Goal: Task Accomplishment & Management: Use online tool/utility

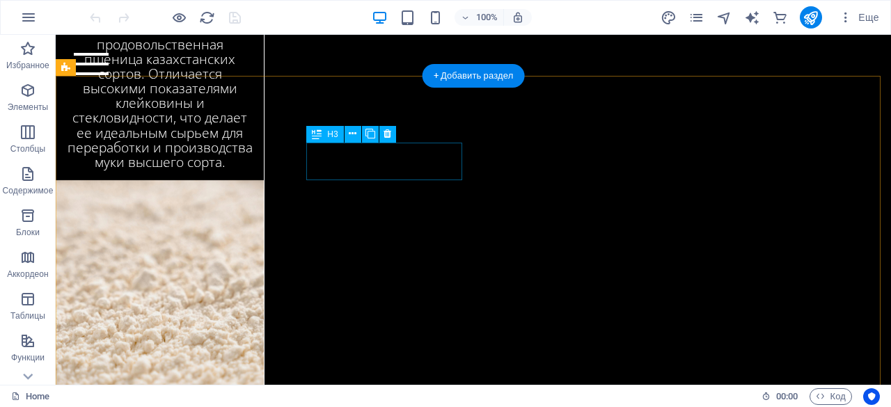
scroll to position [3115, 0]
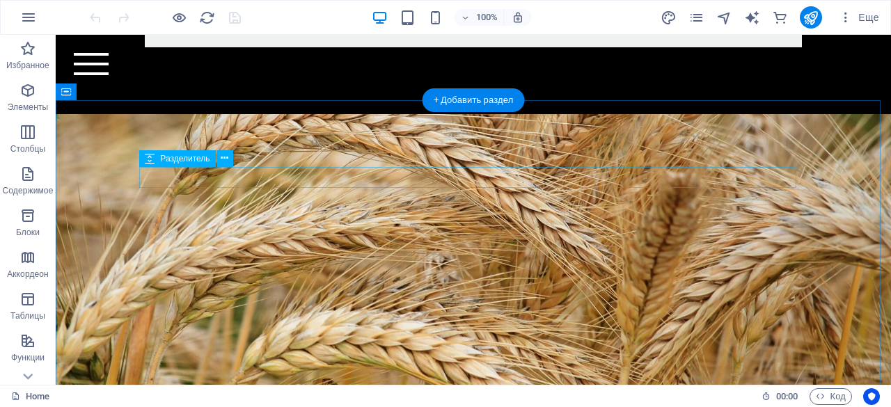
scroll to position [2658, 0]
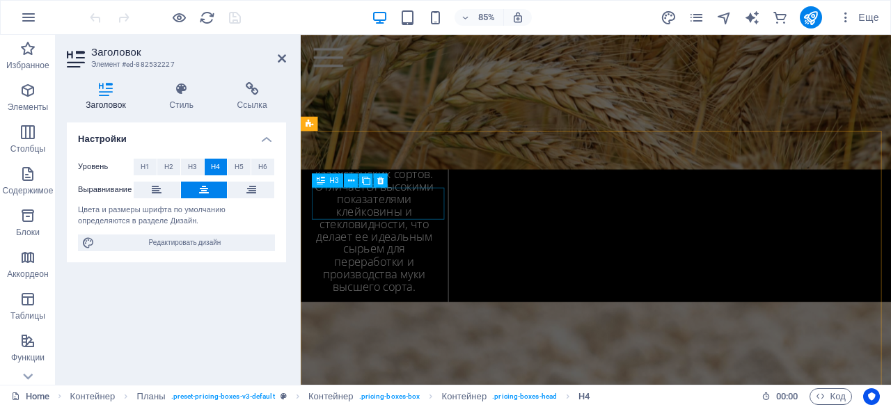
scroll to position [3256, 0]
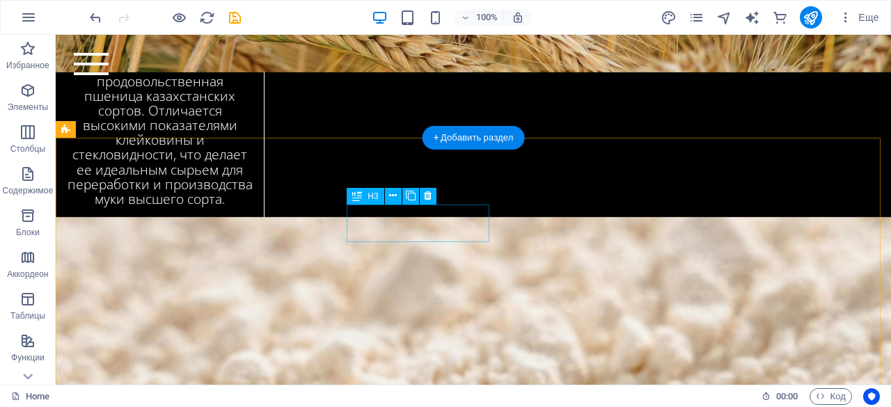
scroll to position [3051, 0]
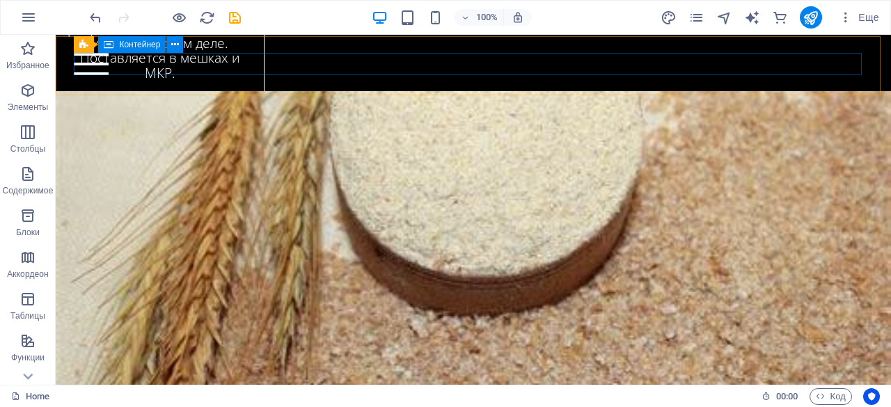
scroll to position [3633, 0]
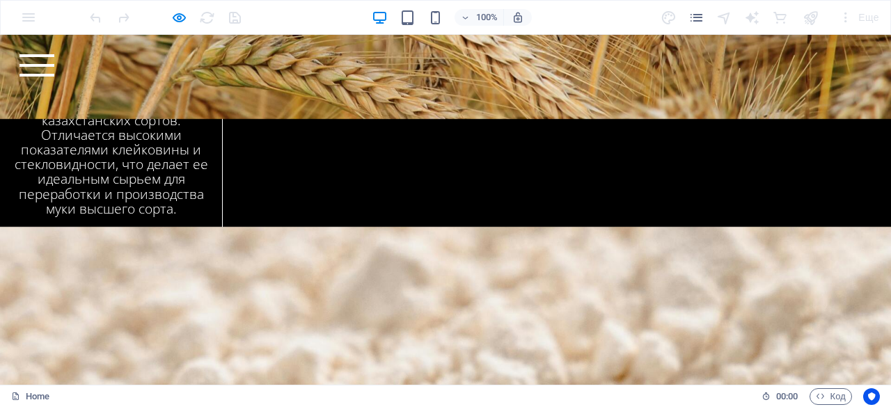
scroll to position [3006, 0]
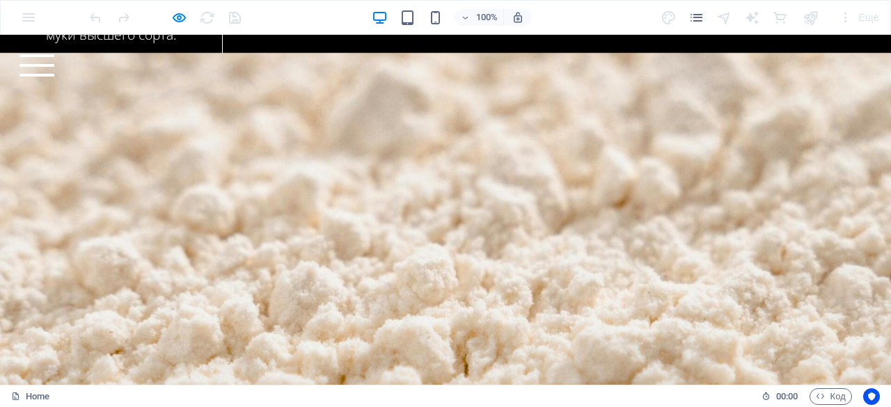
scroll to position [3178, 0]
click at [234, 79] on div "Home Bicycle Details About us Pricing Shop Contact" at bounding box center [445, 65] width 891 height 61
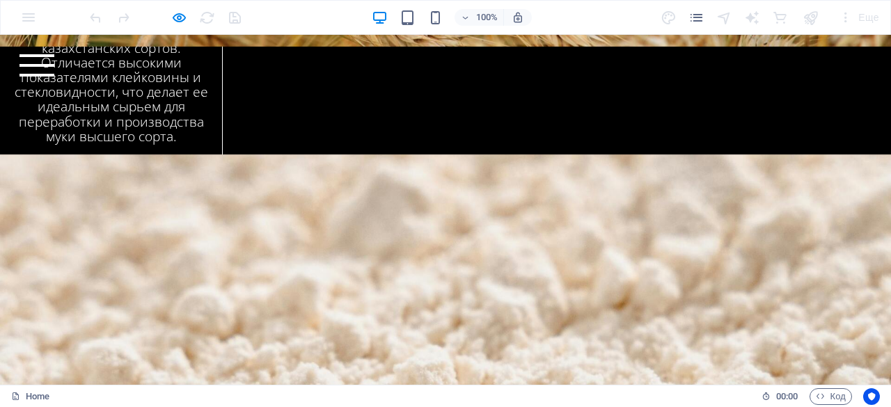
scroll to position [3061, 0]
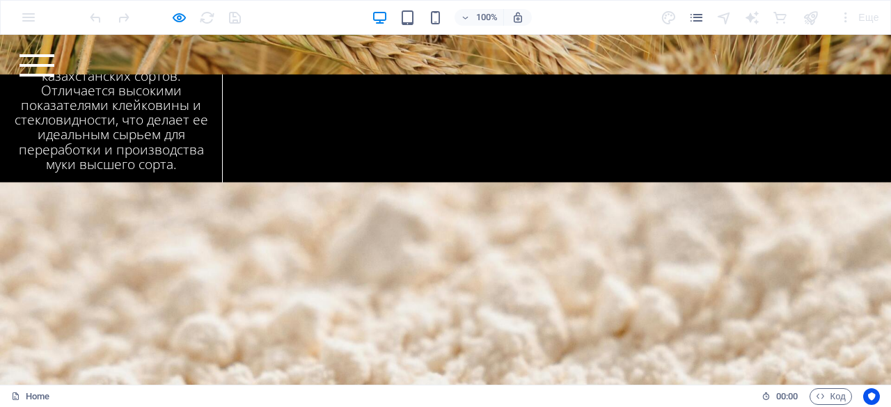
scroll to position [3035, 0]
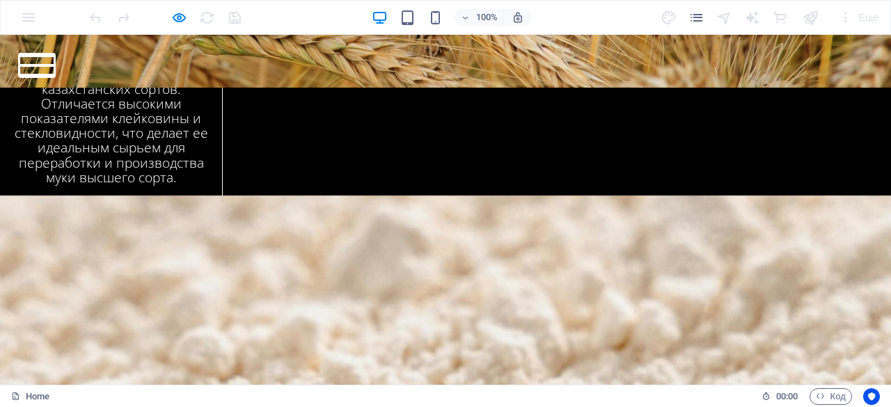
click at [54, 67] on button at bounding box center [36, 65] width 35 height 3
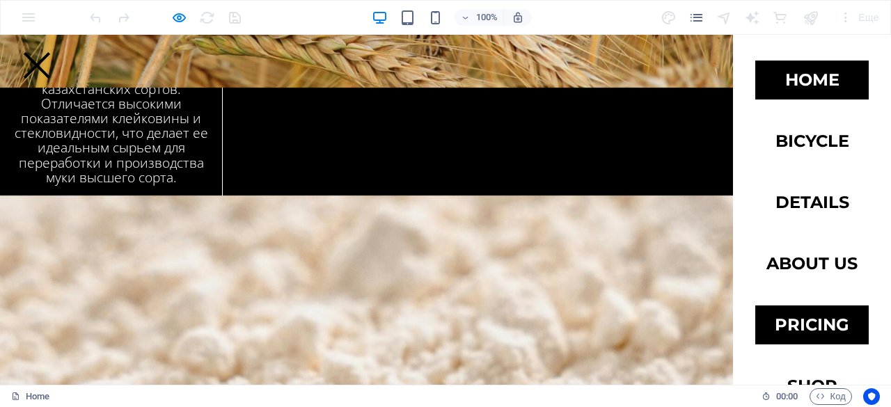
click at [840, 68] on link "Home" at bounding box center [811, 80] width 113 height 39
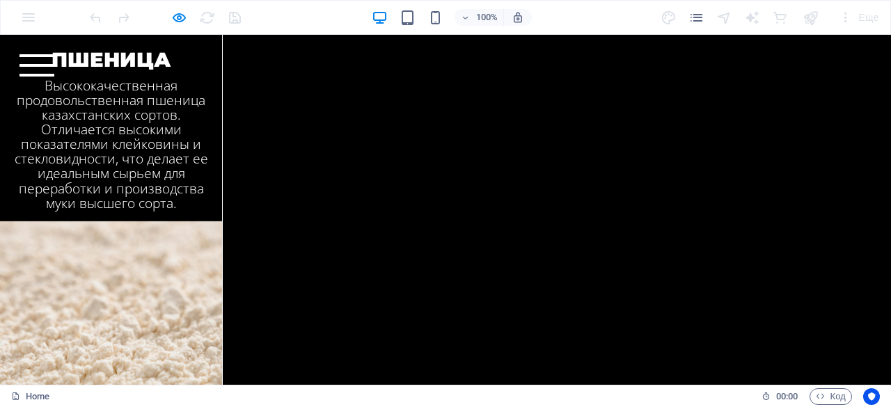
scroll to position [3036, 0]
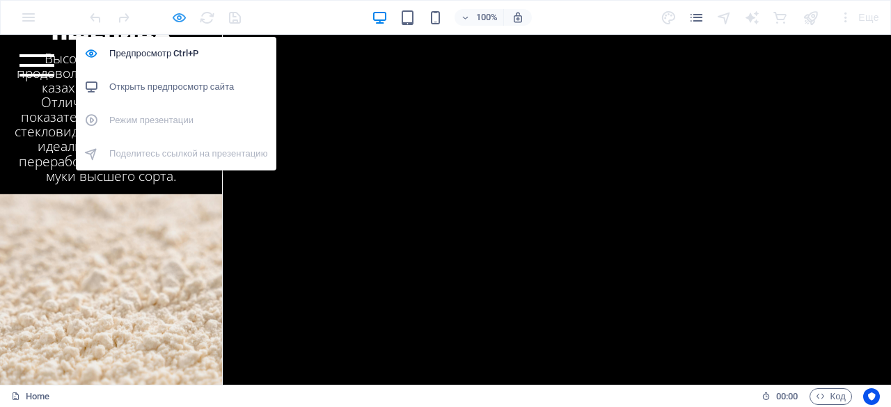
click at [0, 0] on icon "button" at bounding box center [0, 0] width 0 height 0
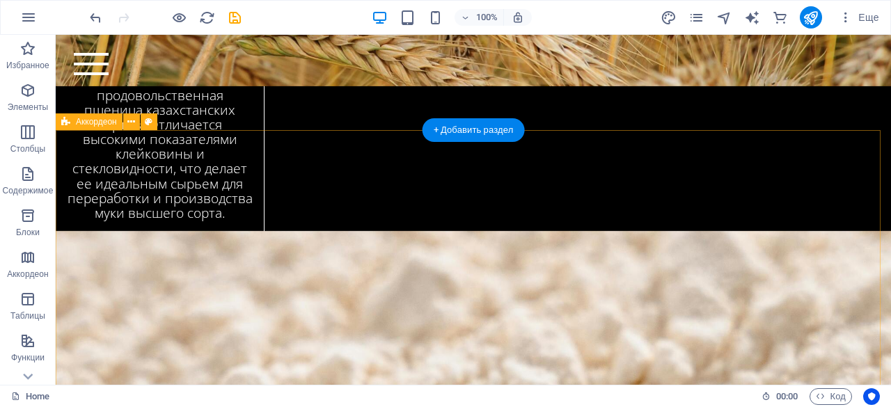
scroll to position [3059, 0]
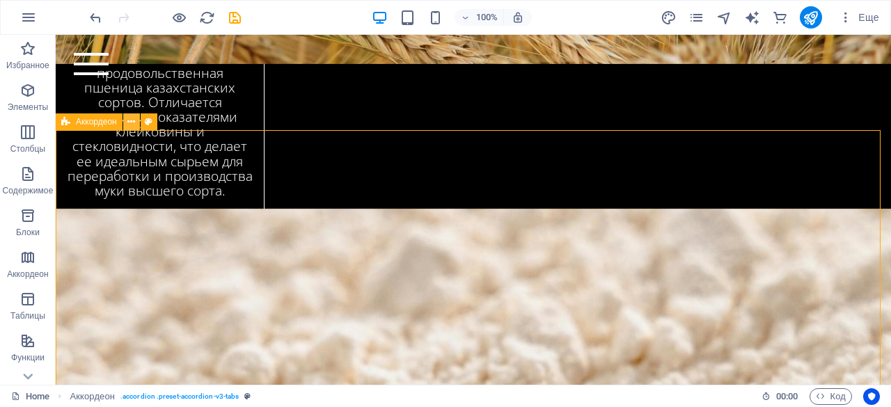
click at [129, 124] on icon at bounding box center [131, 122] width 8 height 15
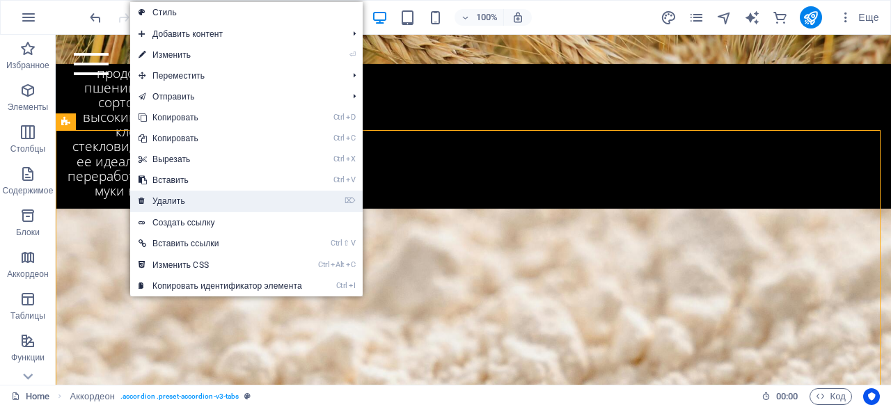
click at [167, 196] on link "⌦ Удалить" at bounding box center [220, 201] width 180 height 21
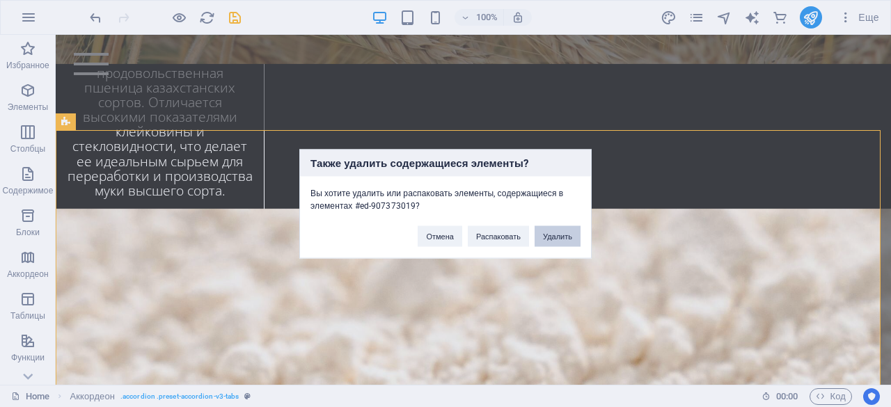
click at [571, 230] on button "Удалить" at bounding box center [558, 236] width 46 height 21
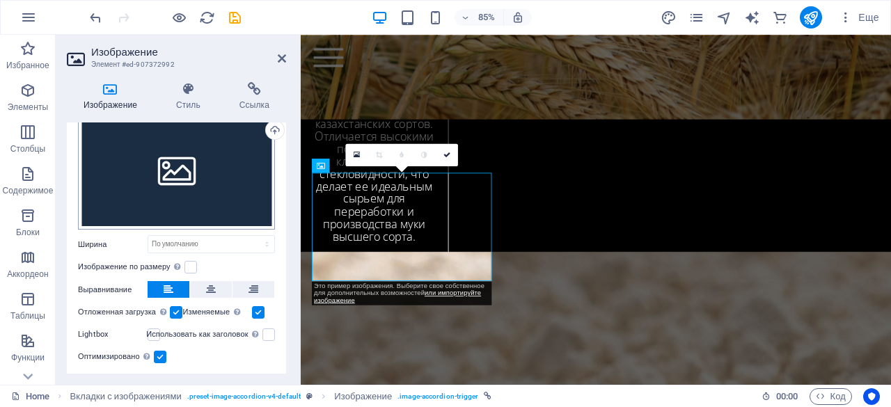
scroll to position [84, 0]
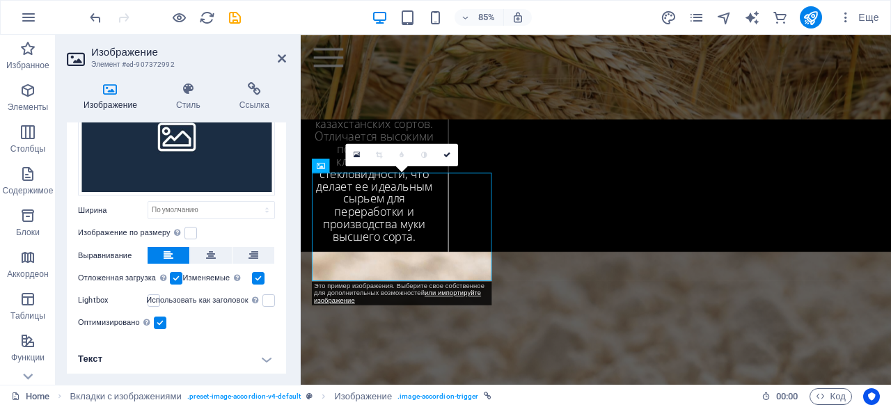
click at [173, 360] on h4 "Текст" at bounding box center [176, 359] width 219 height 33
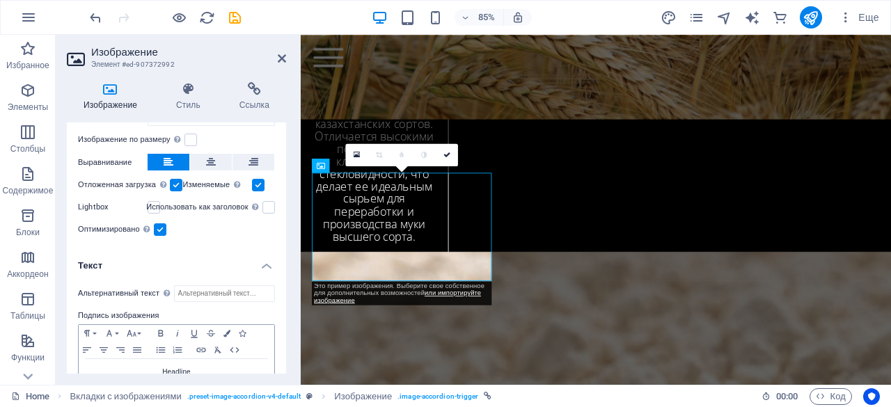
scroll to position [214, 0]
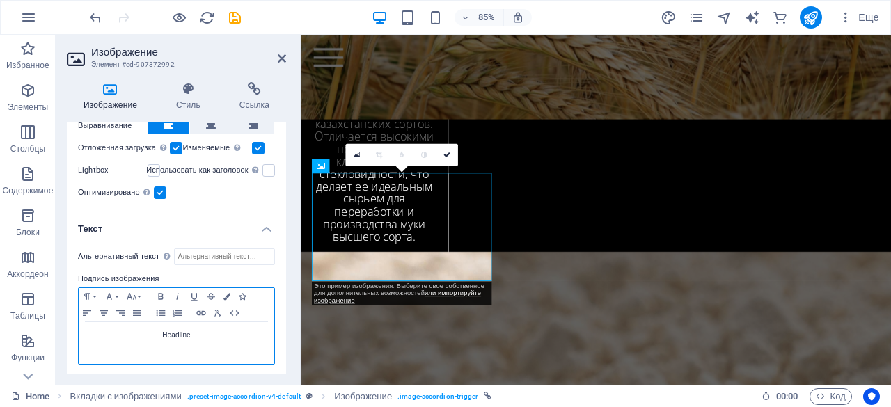
click at [203, 334] on p "Headline" at bounding box center [177, 335] width 182 height 13
drag, startPoint x: 203, startPoint y: 334, endPoint x: 133, endPoint y: 328, distance: 70.5
click at [133, 329] on p "Headline" at bounding box center [177, 335] width 182 height 13
drag, startPoint x: 145, startPoint y: 331, endPoint x: 221, endPoint y: 333, distance: 75.9
click at [221, 333] on p "ПРОИЗВОДСТВО" at bounding box center [177, 335] width 182 height 13
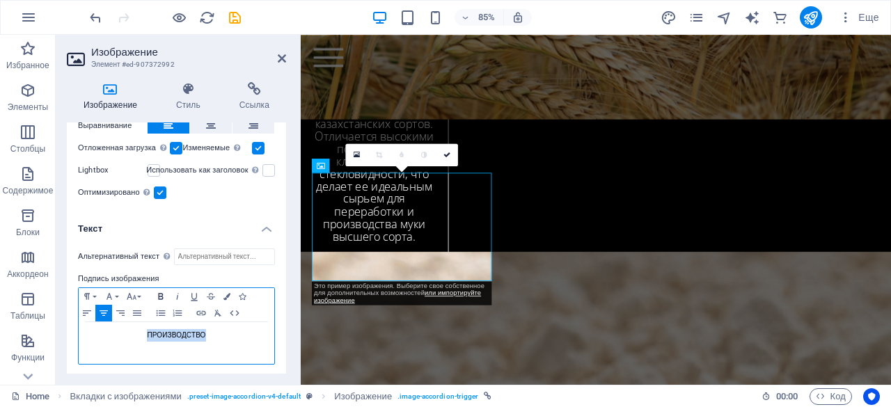
click at [157, 291] on icon "button" at bounding box center [160, 296] width 17 height 11
click at [138, 293] on button "Font Size" at bounding box center [134, 296] width 22 height 17
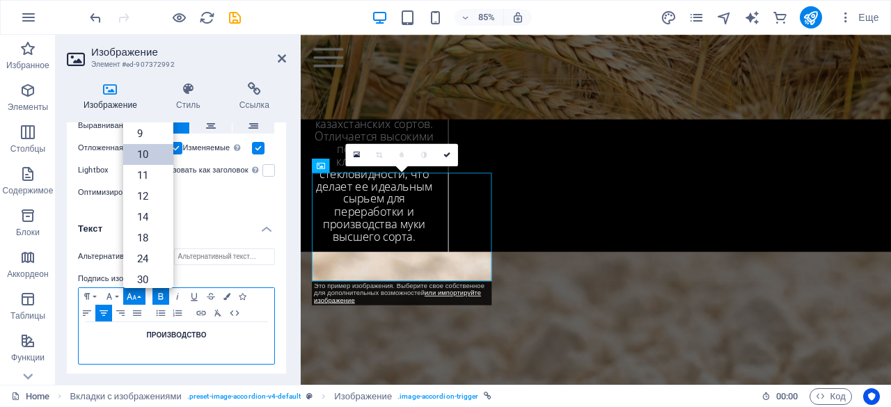
scroll to position [57, 0]
click at [141, 162] on link "14" at bounding box center [148, 160] width 50 height 21
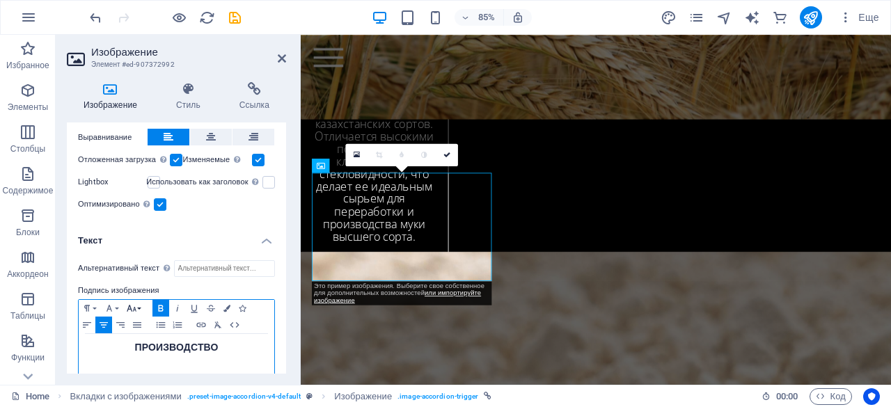
scroll to position [200, 0]
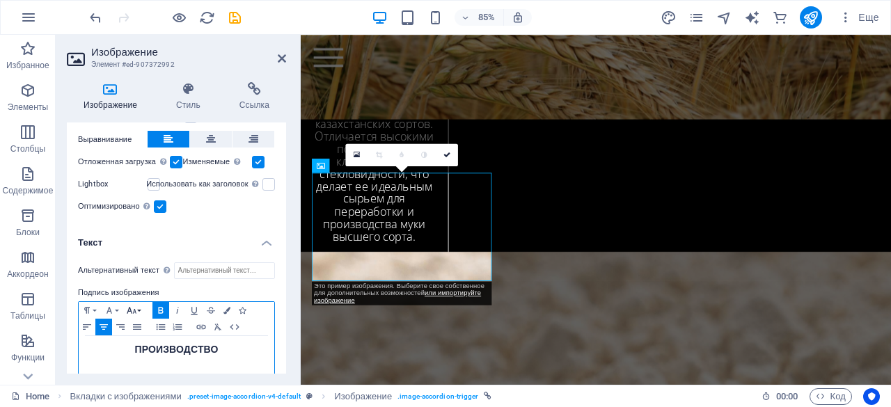
click at [138, 306] on icon "button" at bounding box center [131, 310] width 17 height 11
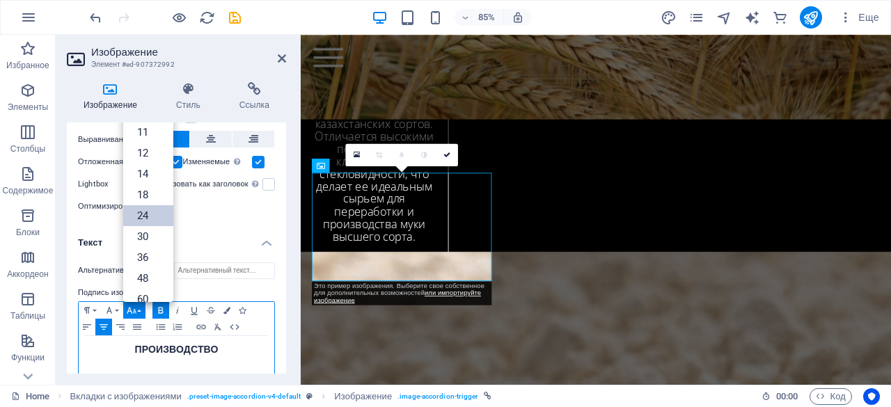
click at [148, 214] on link "24" at bounding box center [148, 215] width 50 height 21
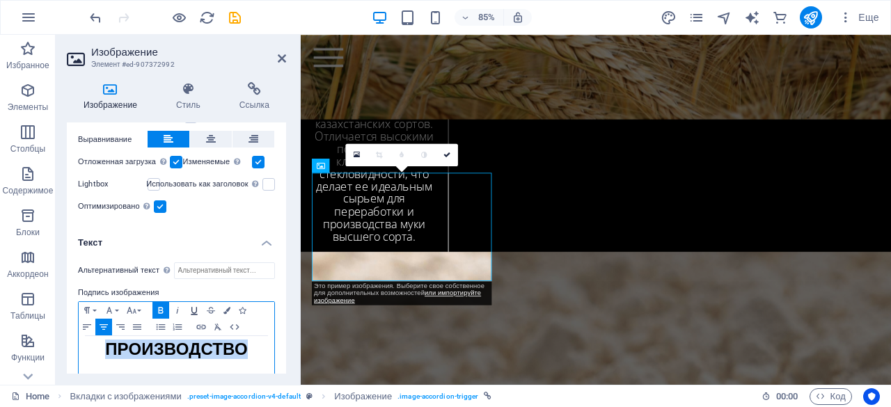
scroll to position [214, 0]
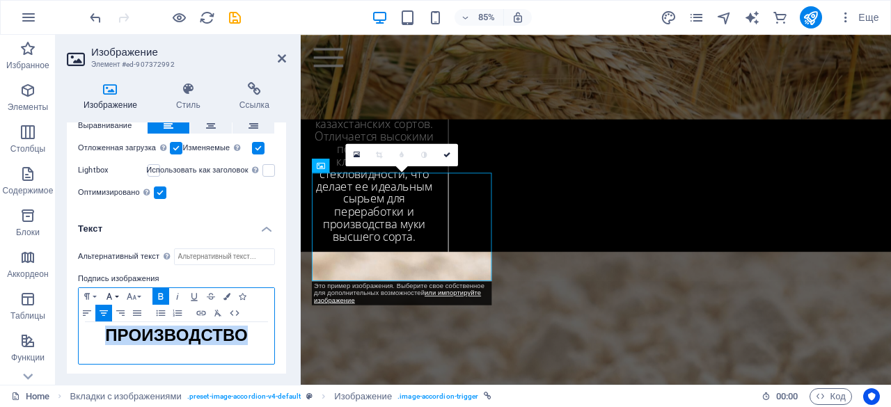
click at [116, 292] on icon "button" at bounding box center [109, 296] width 17 height 11
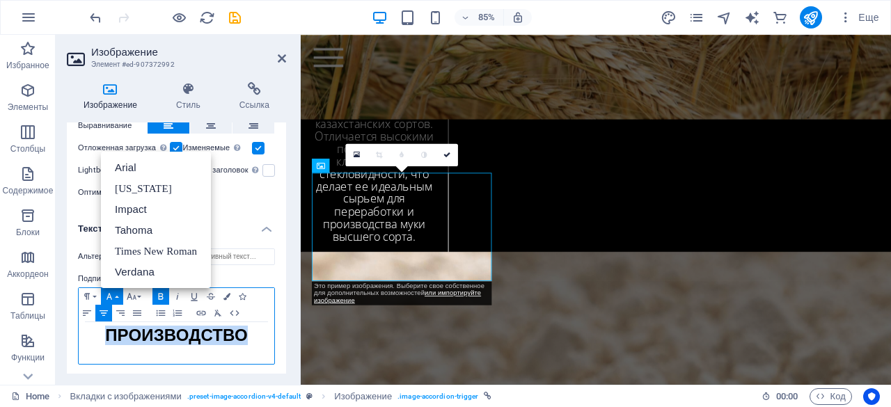
click at [210, 355] on div "ПРОИЗВОДСТВО" at bounding box center [177, 343] width 196 height 42
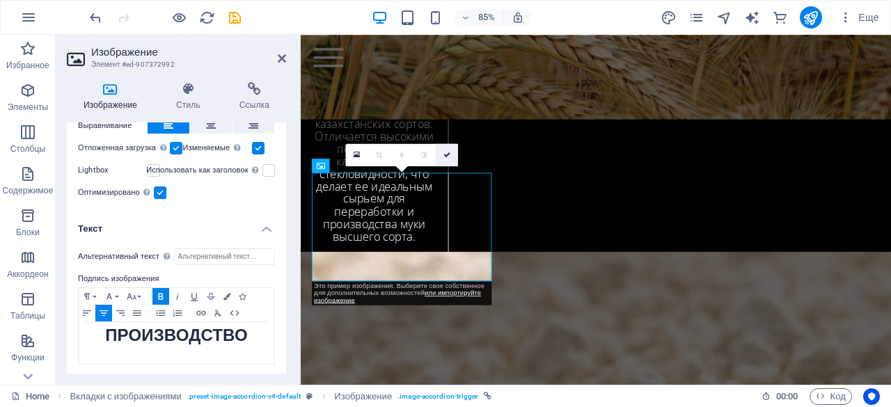
click at [450, 154] on icon at bounding box center [447, 154] width 7 height 7
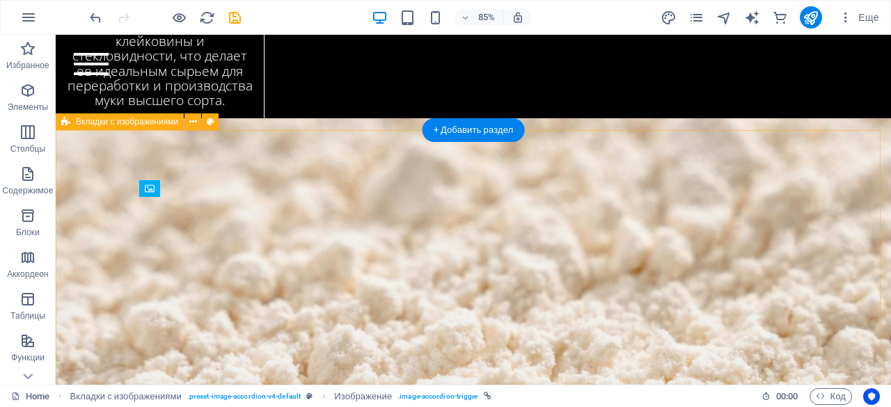
scroll to position [3059, 0]
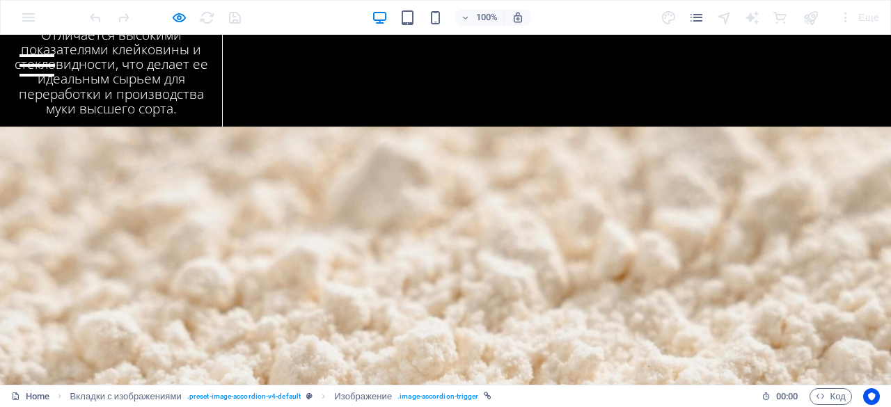
scroll to position [3070, 0]
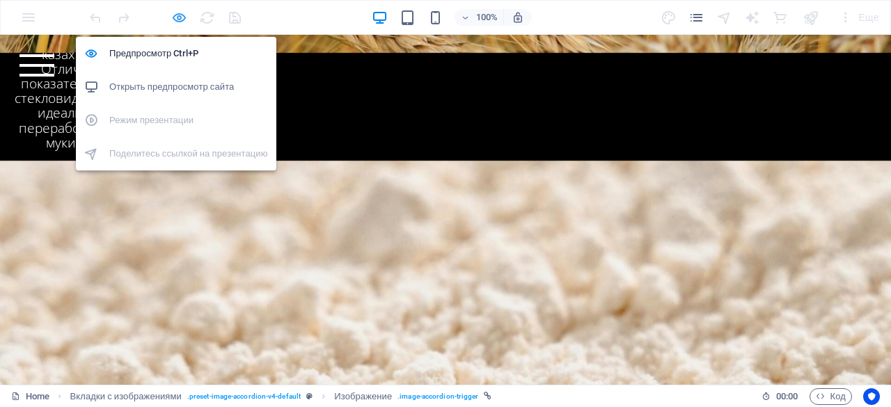
click at [0, 0] on icon "button" at bounding box center [0, 0] width 0 height 0
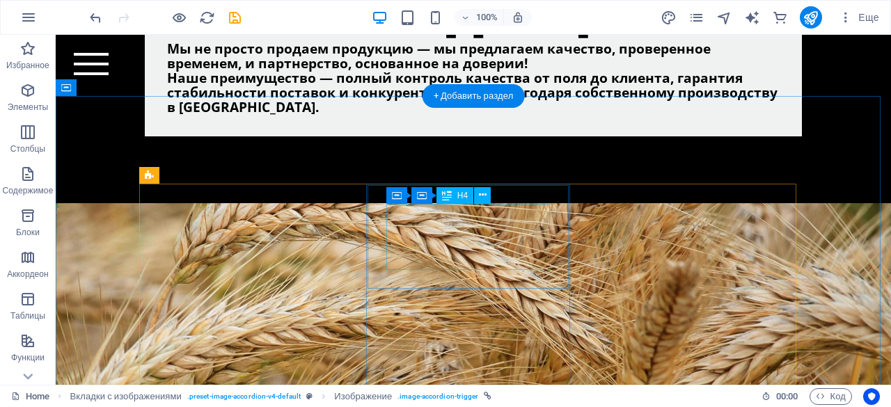
scroll to position [2663, 0]
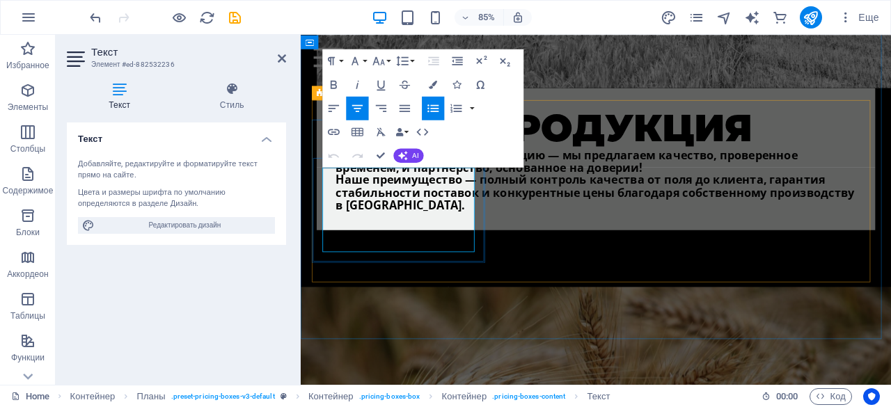
scroll to position [2949, 0]
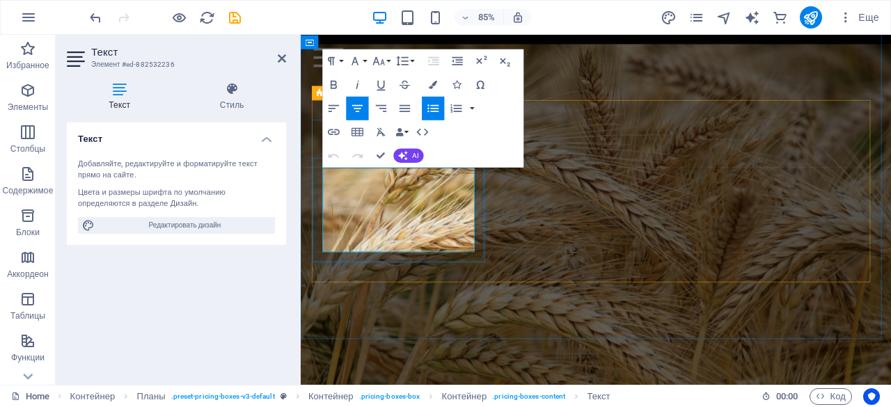
drag, startPoint x: 332, startPoint y: 203, endPoint x: 455, endPoint y: 276, distance: 142.7
copy li "Производителем является ТОО Производственная компания "Казакстан Дан Онимдери" …"
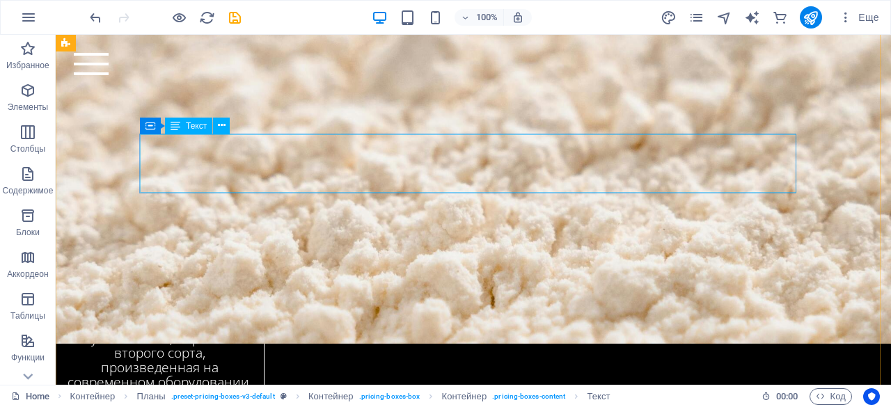
scroll to position [3275, 0]
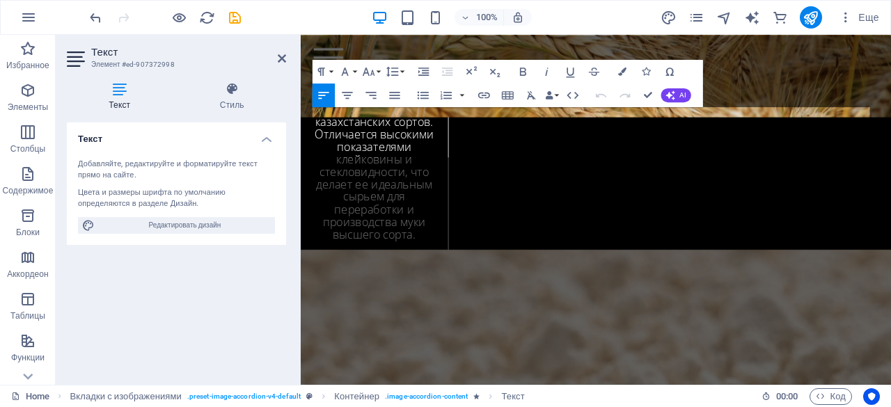
scroll to position [3489, 0]
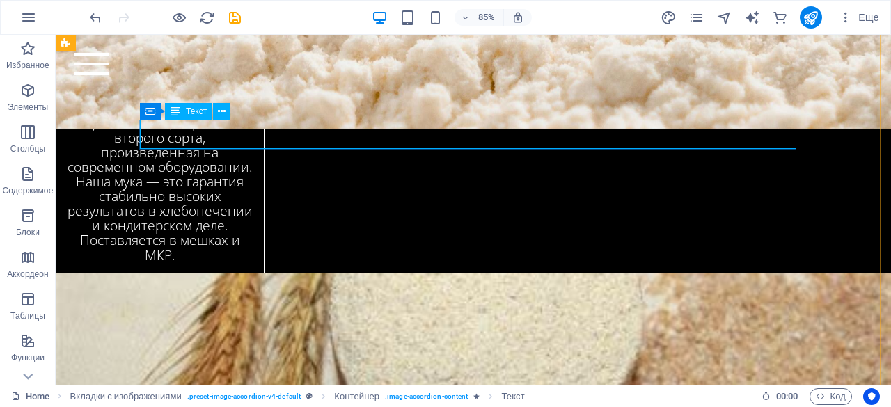
scroll to position [3275, 0]
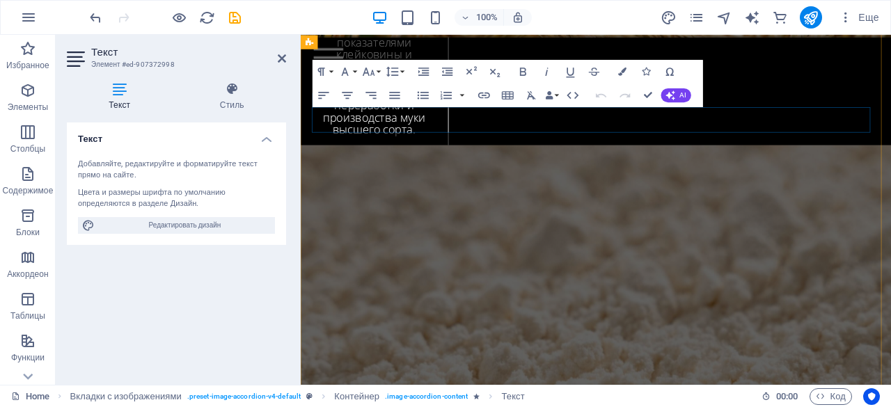
scroll to position [3489, 0]
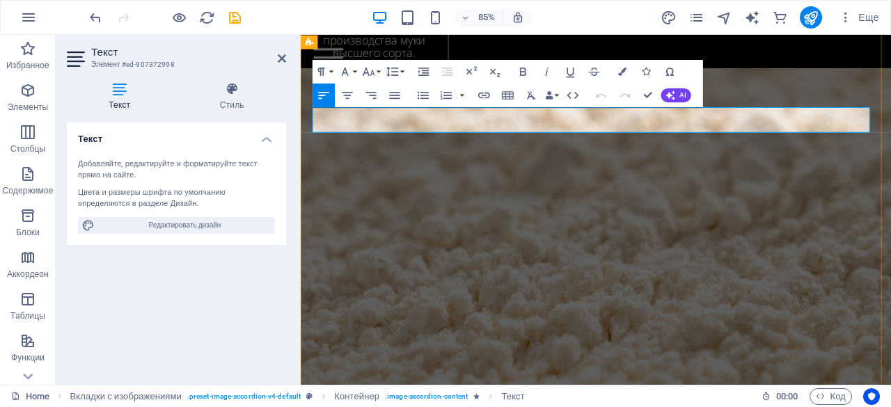
click at [674, 95] on icon "button" at bounding box center [671, 96] width 10 height 10
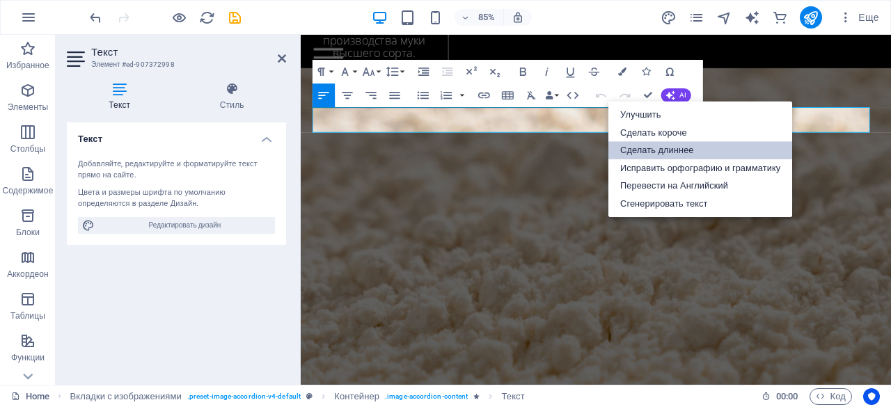
click at [669, 147] on link "Сделать длиннее" at bounding box center [701, 150] width 184 height 18
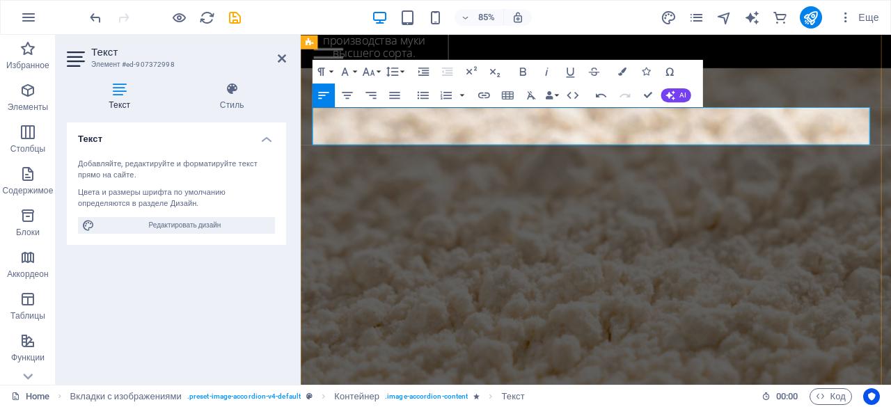
drag, startPoint x: 626, startPoint y: 159, endPoint x: 546, endPoint y: 157, distance: 80.1
drag, startPoint x: 736, startPoint y: 149, endPoint x: 305, endPoint y: 125, distance: 431.7
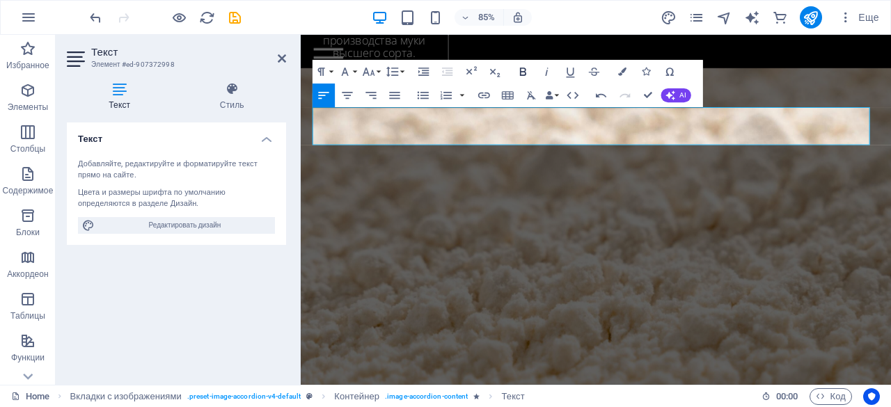
click at [524, 70] on icon "button" at bounding box center [523, 72] width 14 height 14
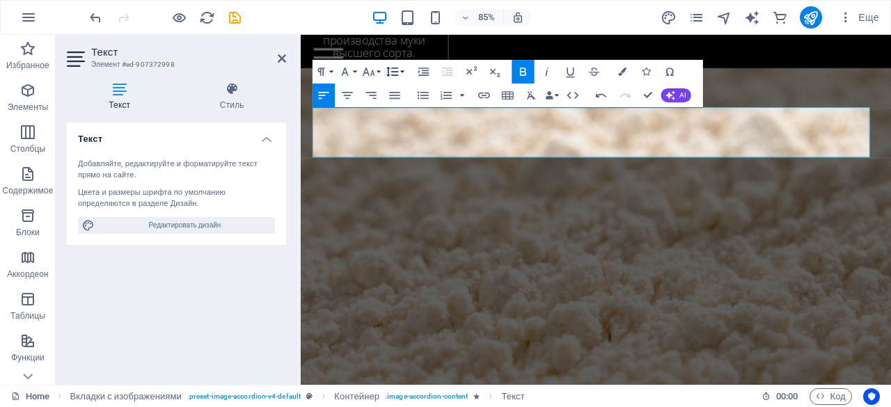
click at [405, 73] on button "Line Height" at bounding box center [395, 72] width 22 height 24
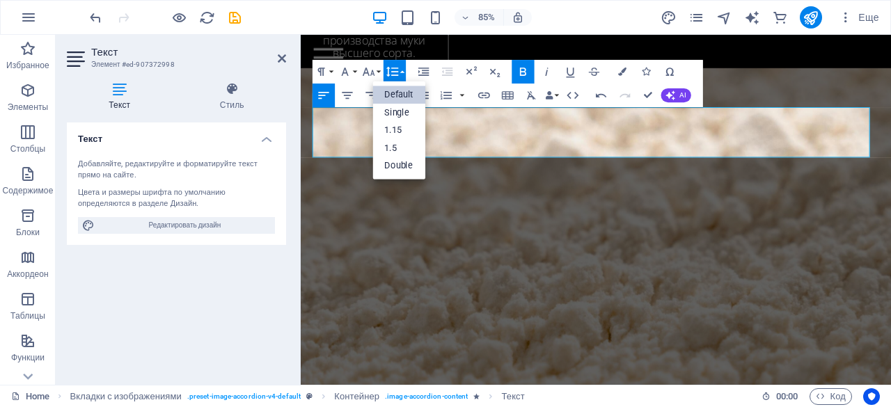
scroll to position [0, 0]
click at [404, 113] on link "Single" at bounding box center [398, 113] width 53 height 18
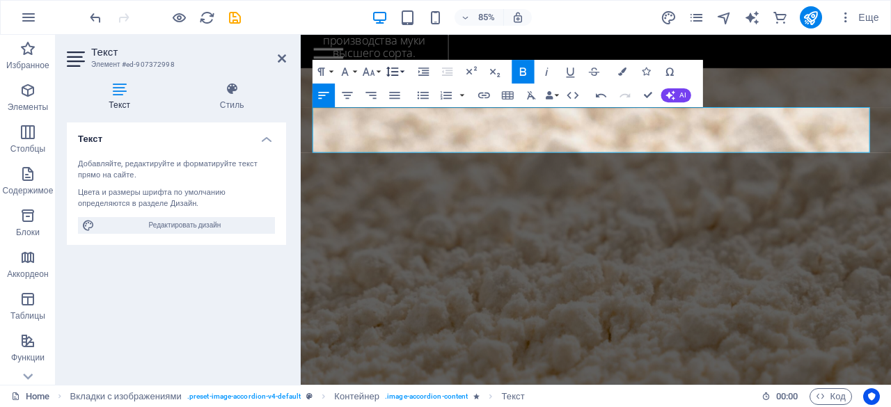
click at [402, 69] on button "Line Height" at bounding box center [395, 72] width 22 height 24
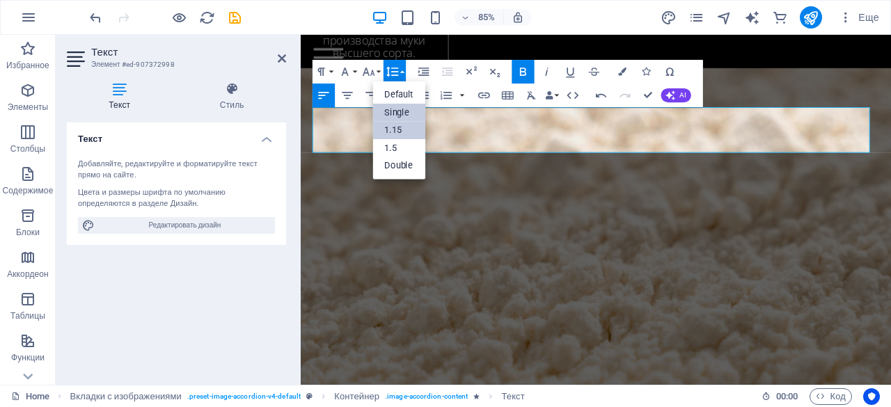
click at [404, 127] on link "1.15" at bounding box center [398, 130] width 53 height 18
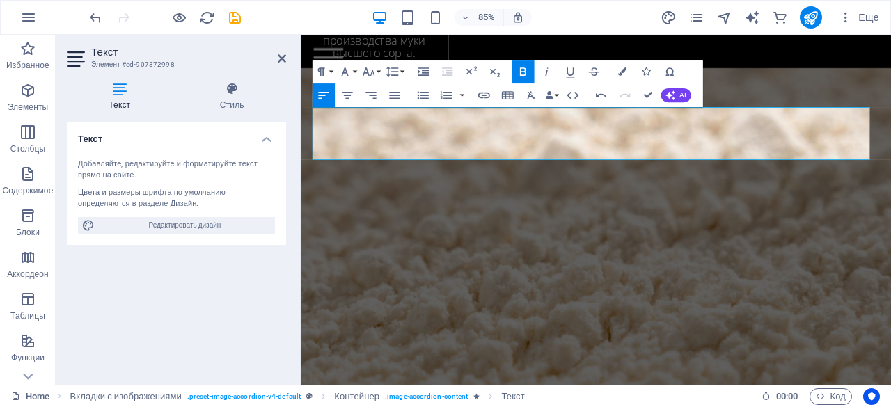
click at [407, 74] on div "Paragraph Format Normal Heading 1 Heading 2 Heading 3 Heading 4 Heading 5 Headi…" at bounding box center [360, 72] width 94 height 24
click at [397, 72] on icon "button" at bounding box center [392, 72] width 14 height 14
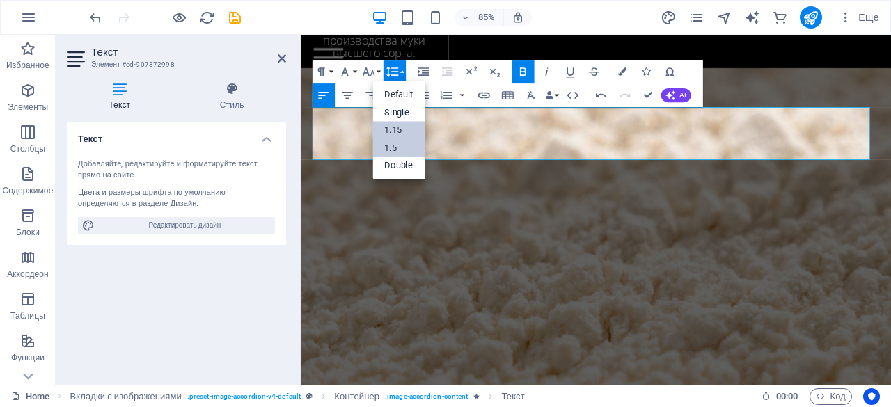
click at [394, 145] on link "1.5" at bounding box center [398, 148] width 53 height 18
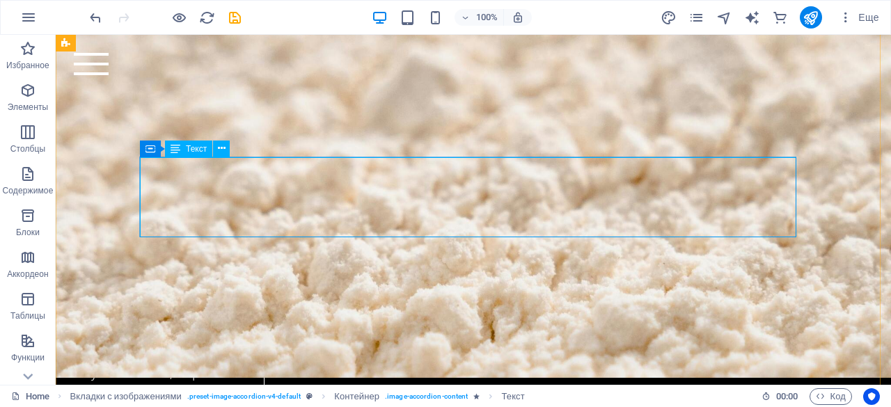
scroll to position [3238, 0]
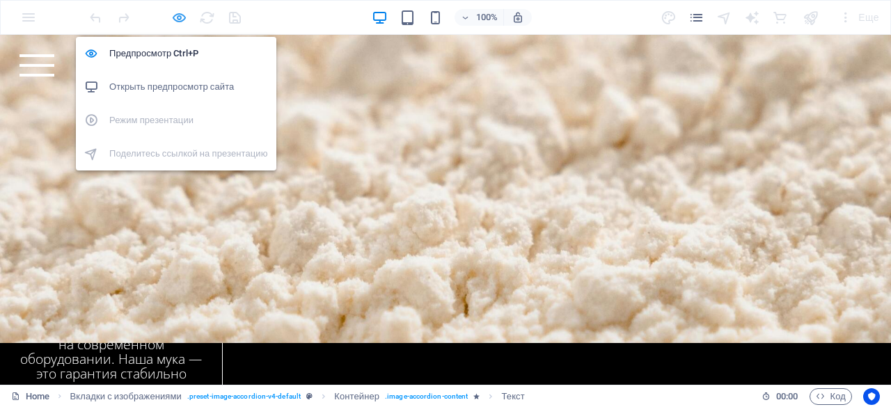
scroll to position [3215, 0]
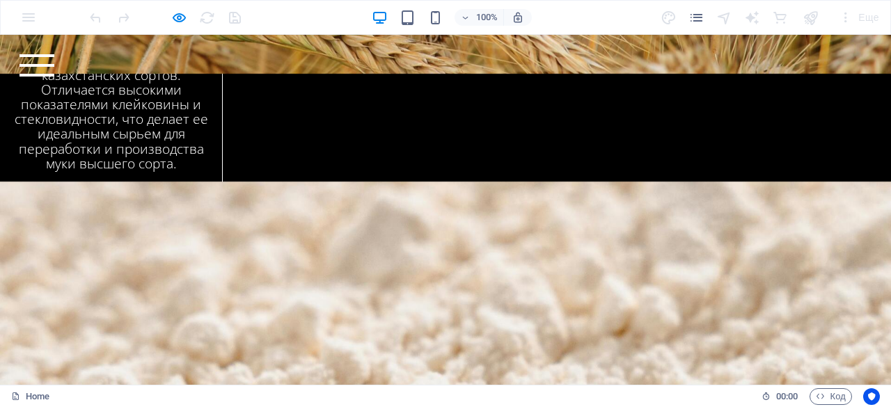
scroll to position [3050, 0]
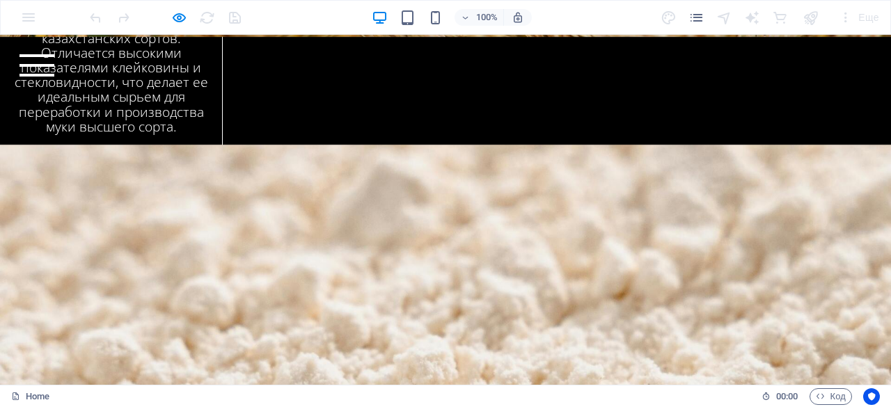
scroll to position [3118, 0]
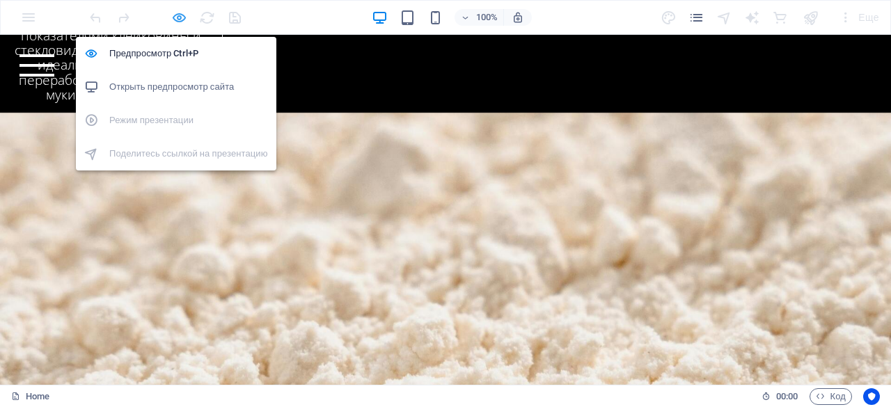
click at [0, 0] on icon "button" at bounding box center [0, 0] width 0 height 0
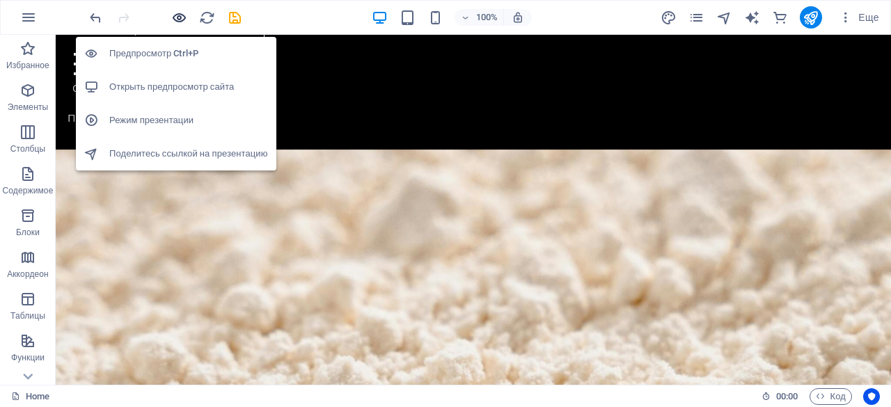
scroll to position [3140, 0]
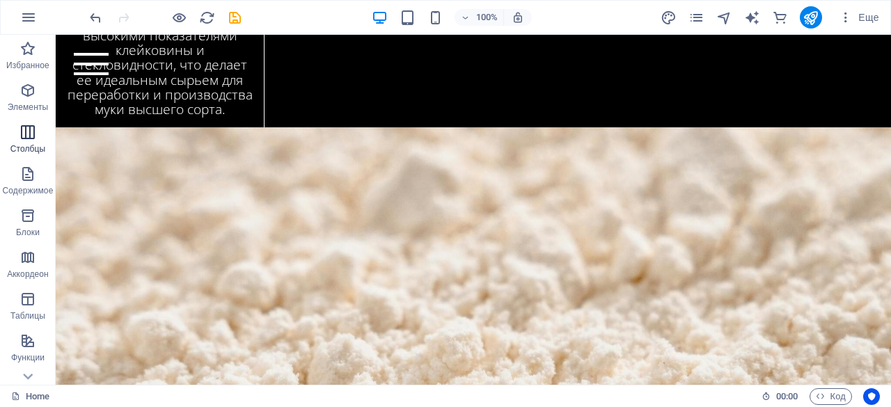
click at [31, 143] on span "Столбцы" at bounding box center [28, 140] width 56 height 33
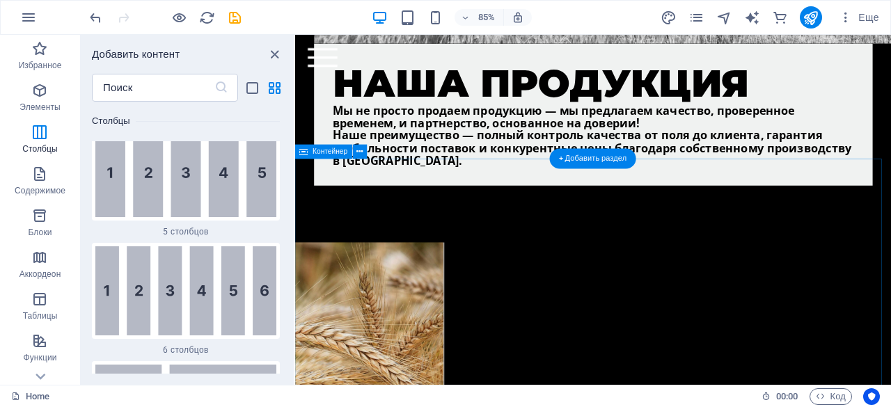
scroll to position [2852, 0]
